Goal: Task Accomplishment & Management: Complete application form

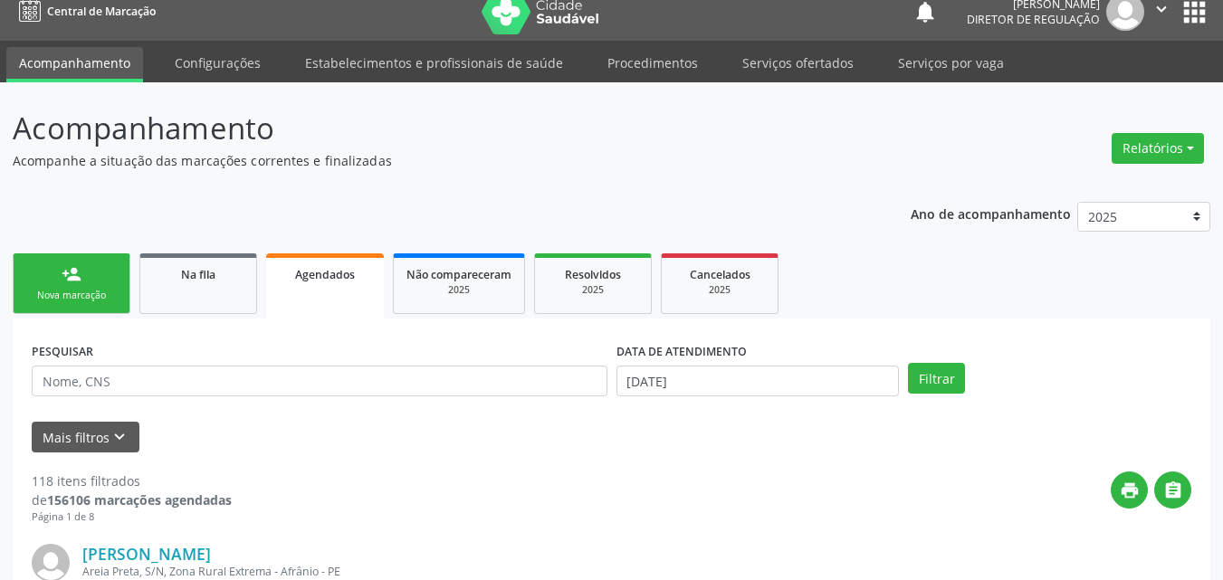
scroll to position [17, 0]
click at [89, 292] on div "Nova marcação" at bounding box center [71, 296] width 91 height 14
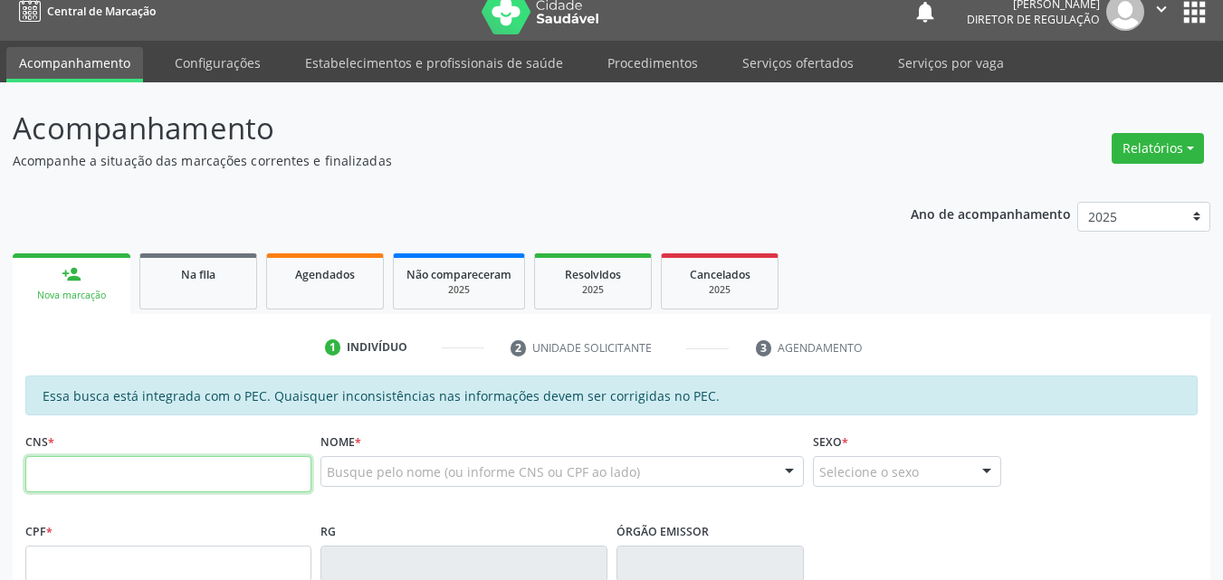
click at [28, 469] on input "text" at bounding box center [168, 474] width 286 height 36
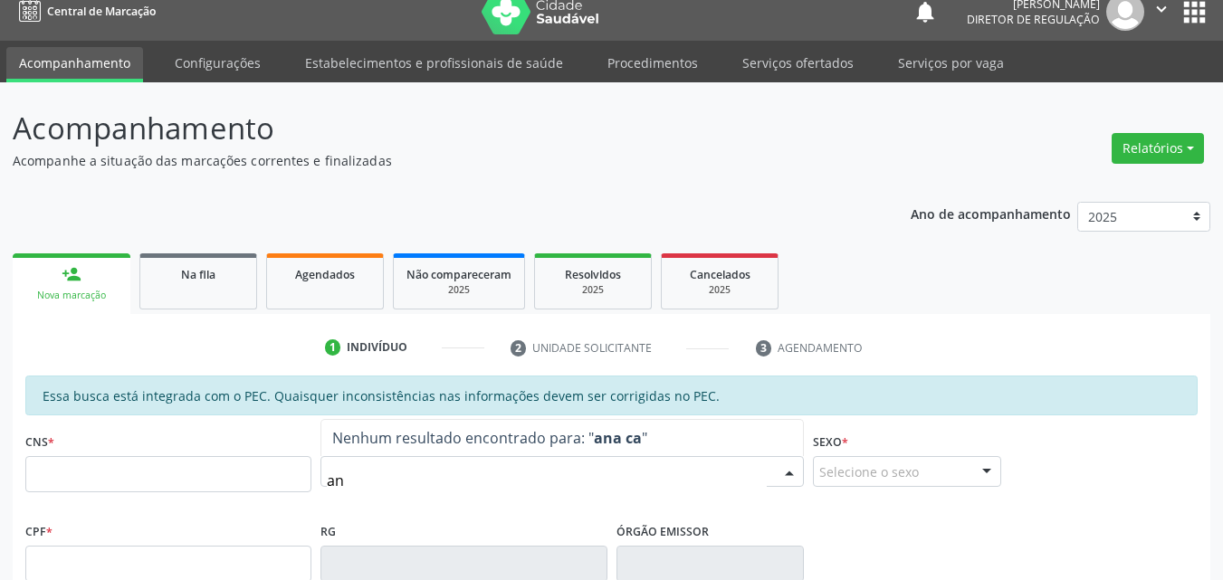
type input "a"
type input "[PERSON_NAME]"
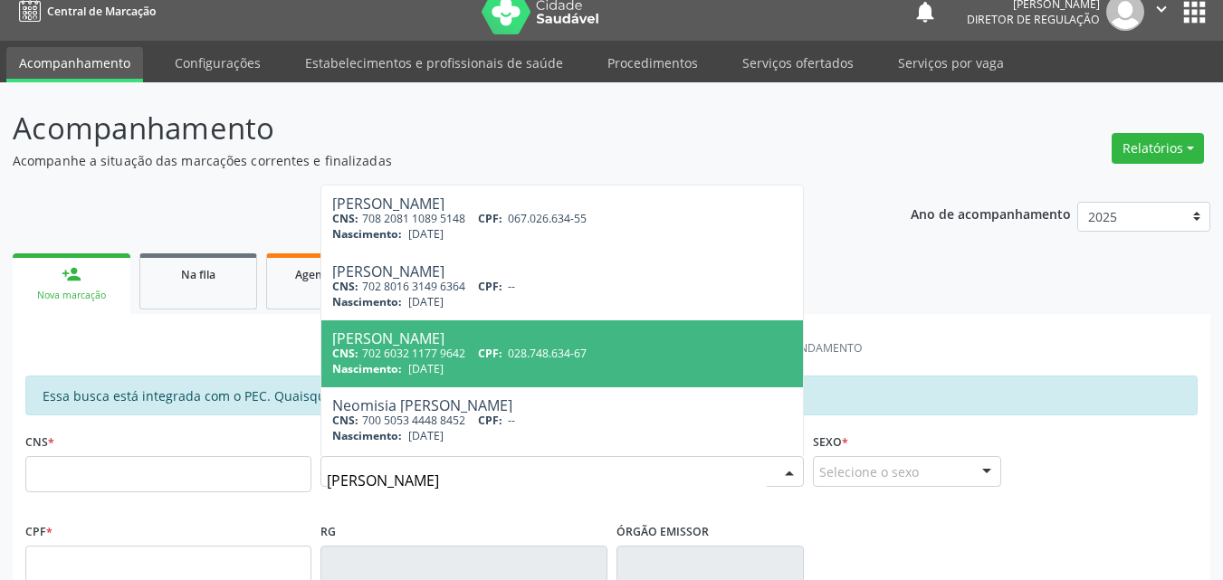
click at [425, 370] on span "[DATE]" at bounding box center [425, 368] width 35 height 15
type input "702 6032 1177 9642"
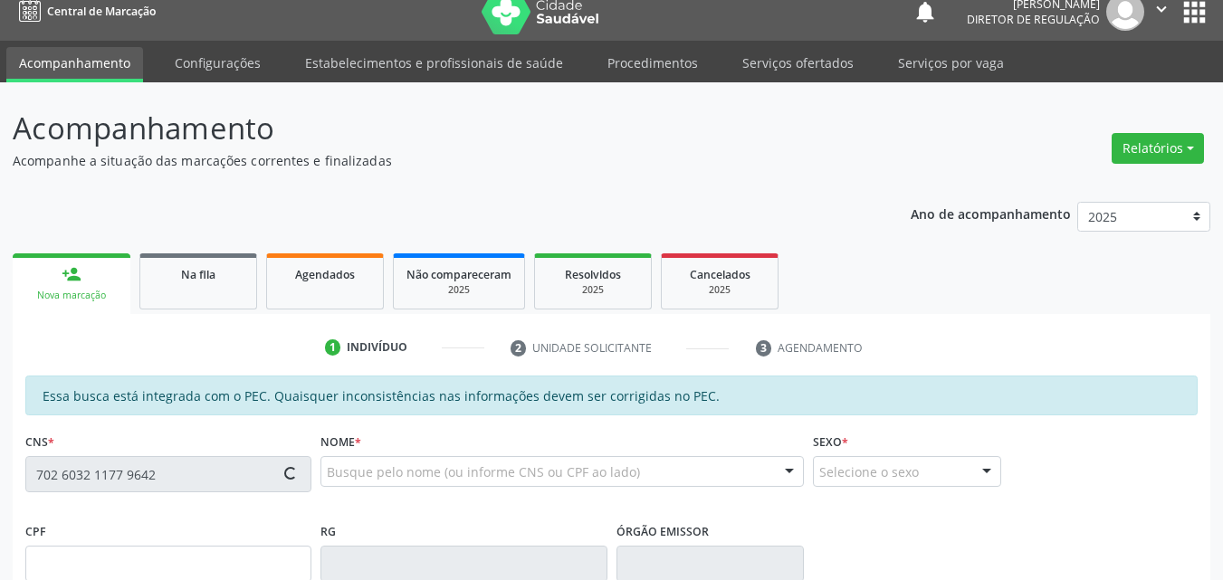
type input "028.748.634-67"
type input "[DATE]"
type input "[PERSON_NAME]"
type input "[PHONE_NUMBER]"
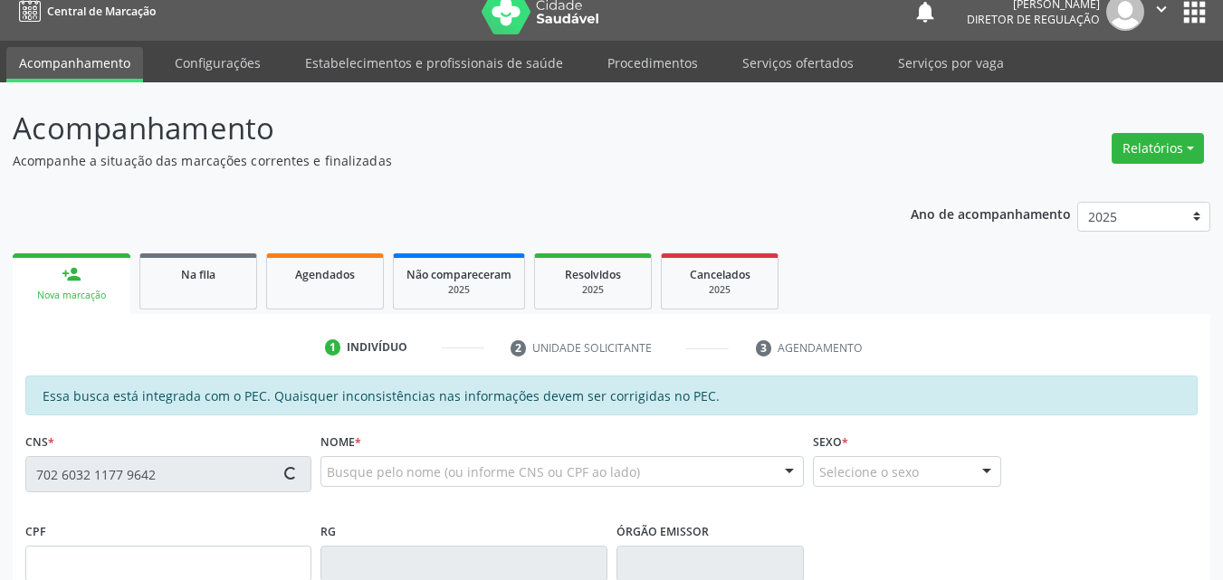
type input "157.735.154-15"
type input "S/N"
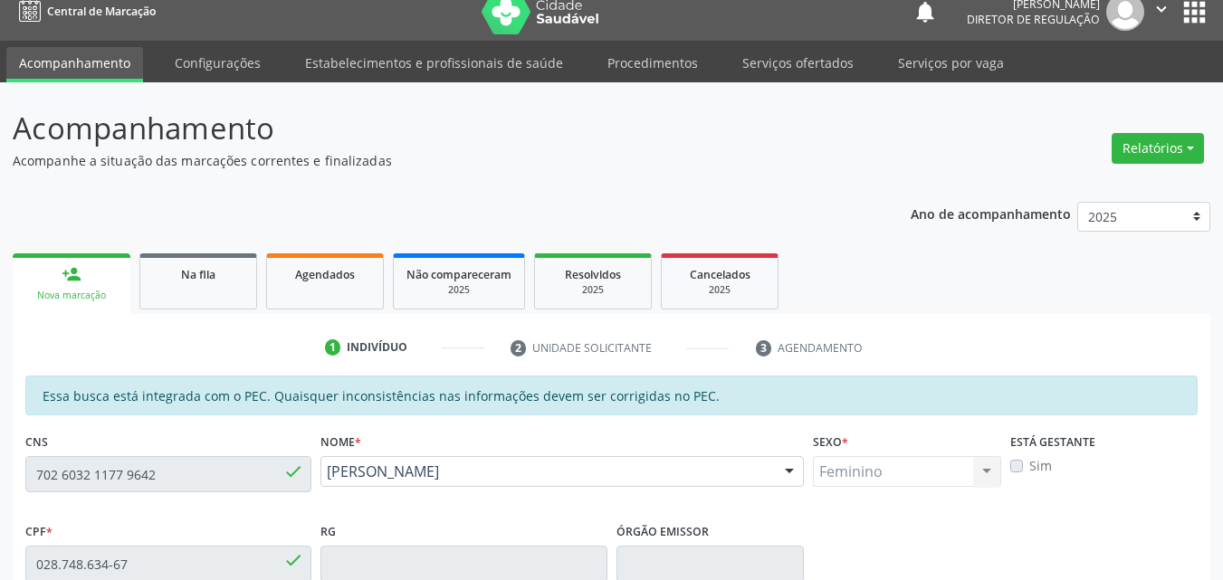
scroll to position [108, 0]
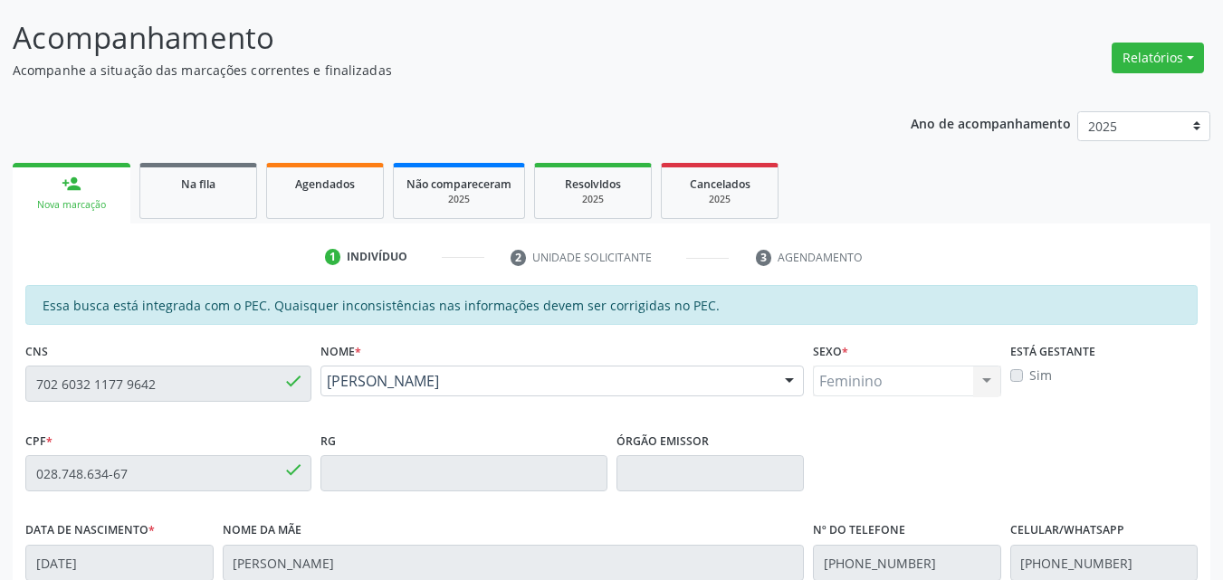
click at [21, 387] on div "CNS 702 6032 1177 9642 done" at bounding box center [168, 383] width 295 height 90
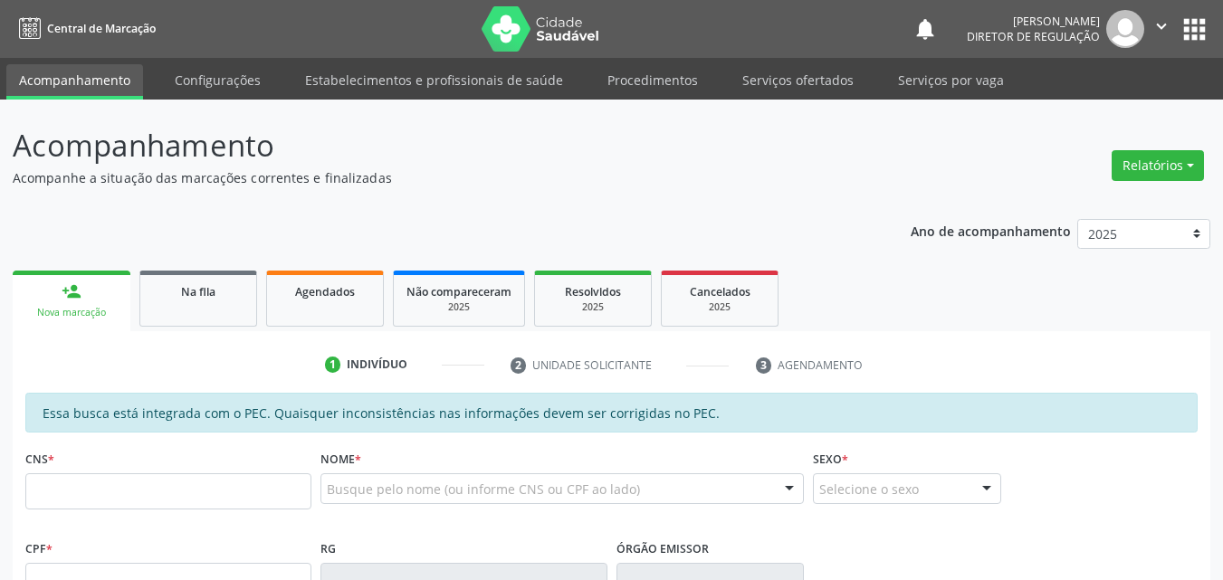
scroll to position [108, 0]
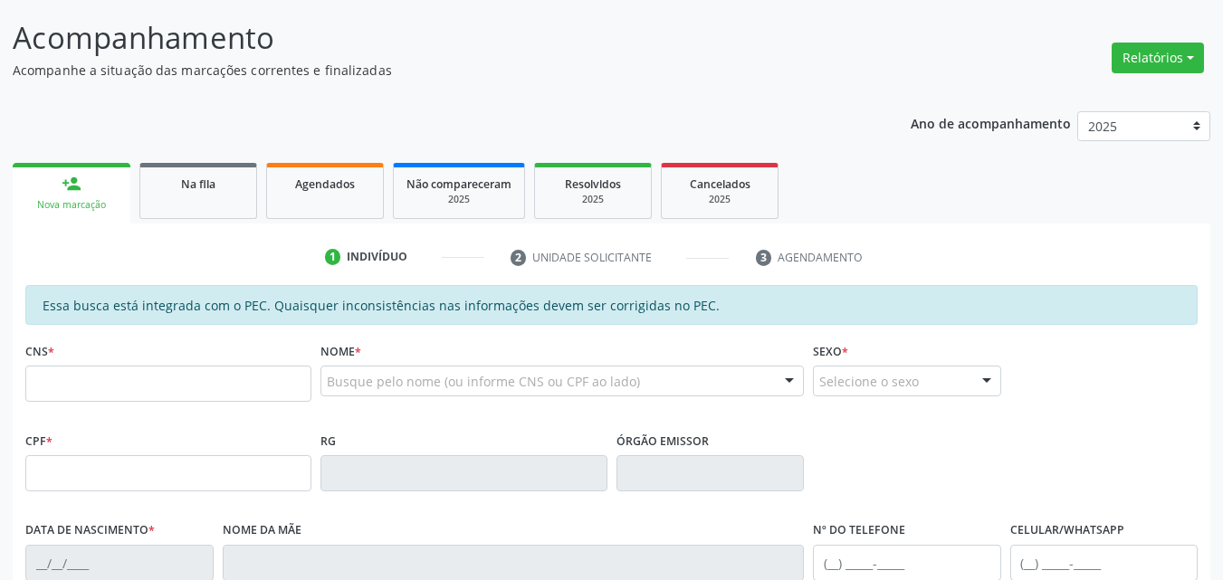
type input "7"
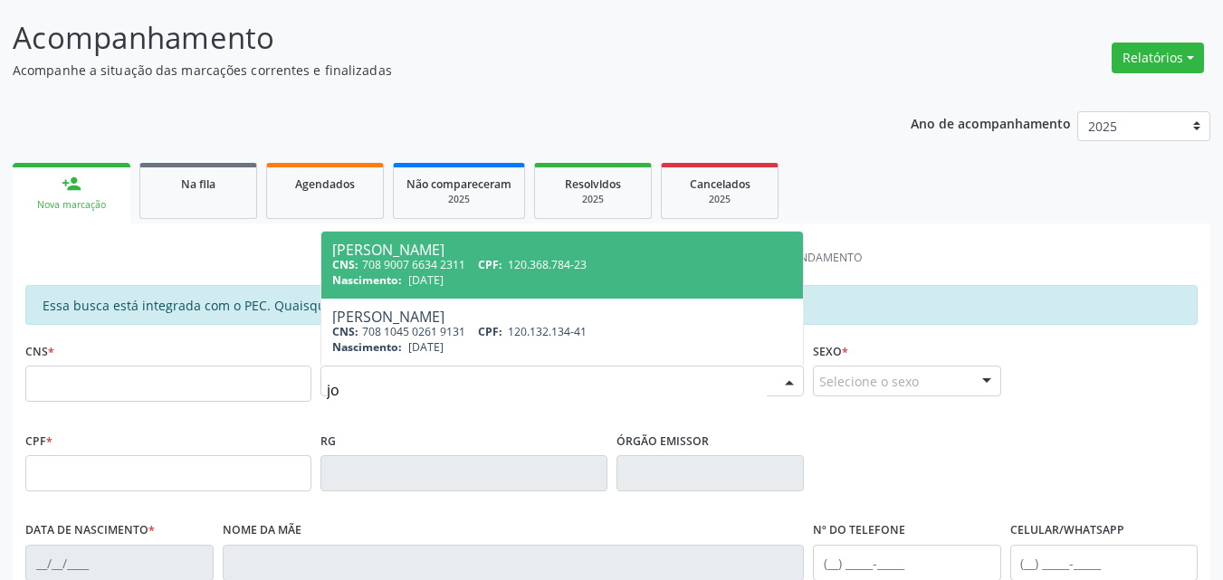
type input "j"
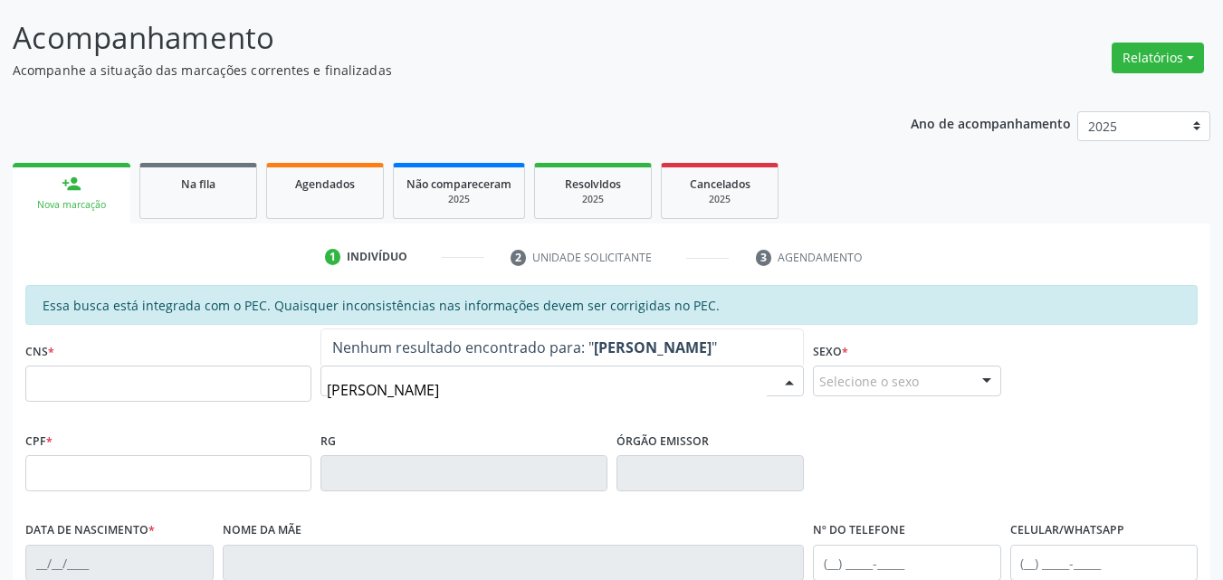
type input "samuel vieira"
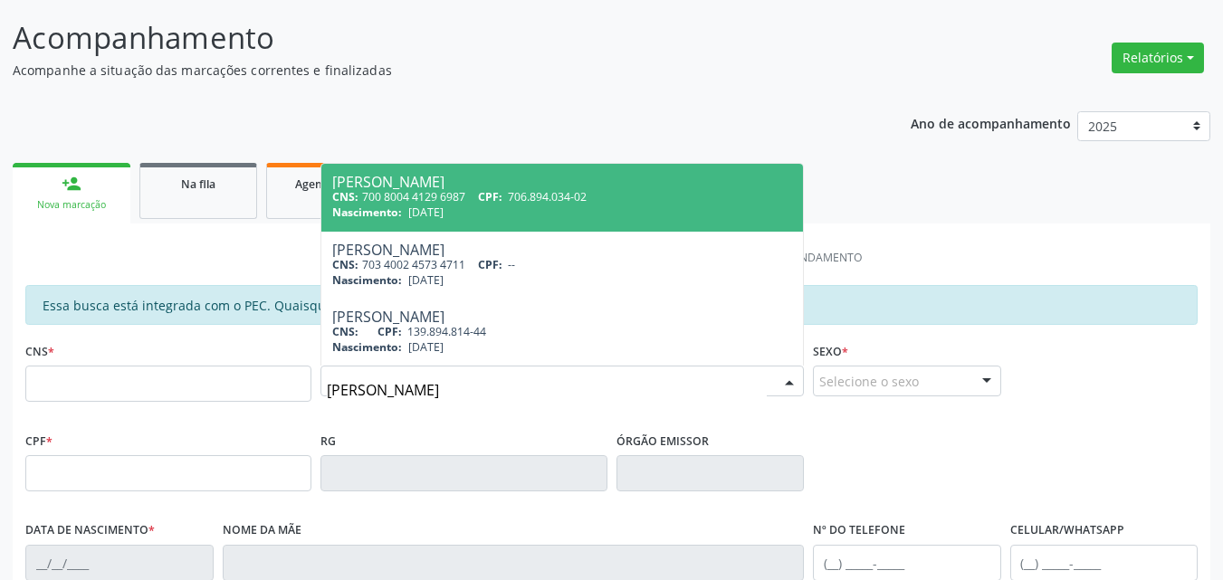
click at [449, 204] on div "CNS: 700 8004 4129 6987 CPF: 706.894.034-02" at bounding box center [562, 196] width 460 height 15
type input "700 8004 4129 6987"
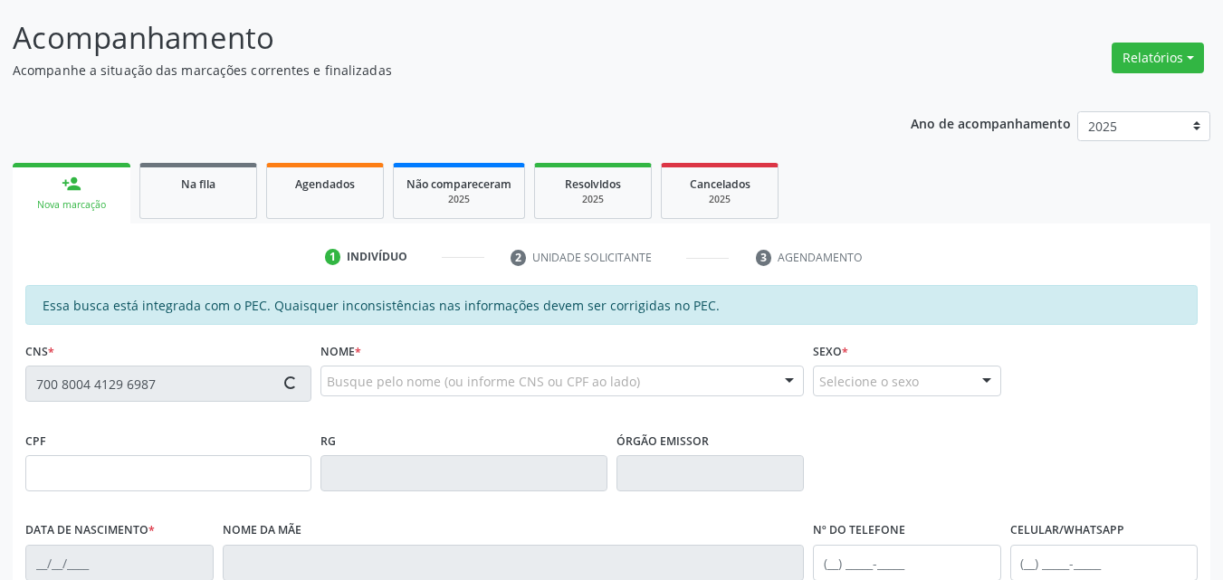
type input "706.894.034-02"
type input "10/11/2010"
type input "Maria Inacia Vieira"
type input "(87) 98834-6256"
